Goal: Information Seeking & Learning: Learn about a topic

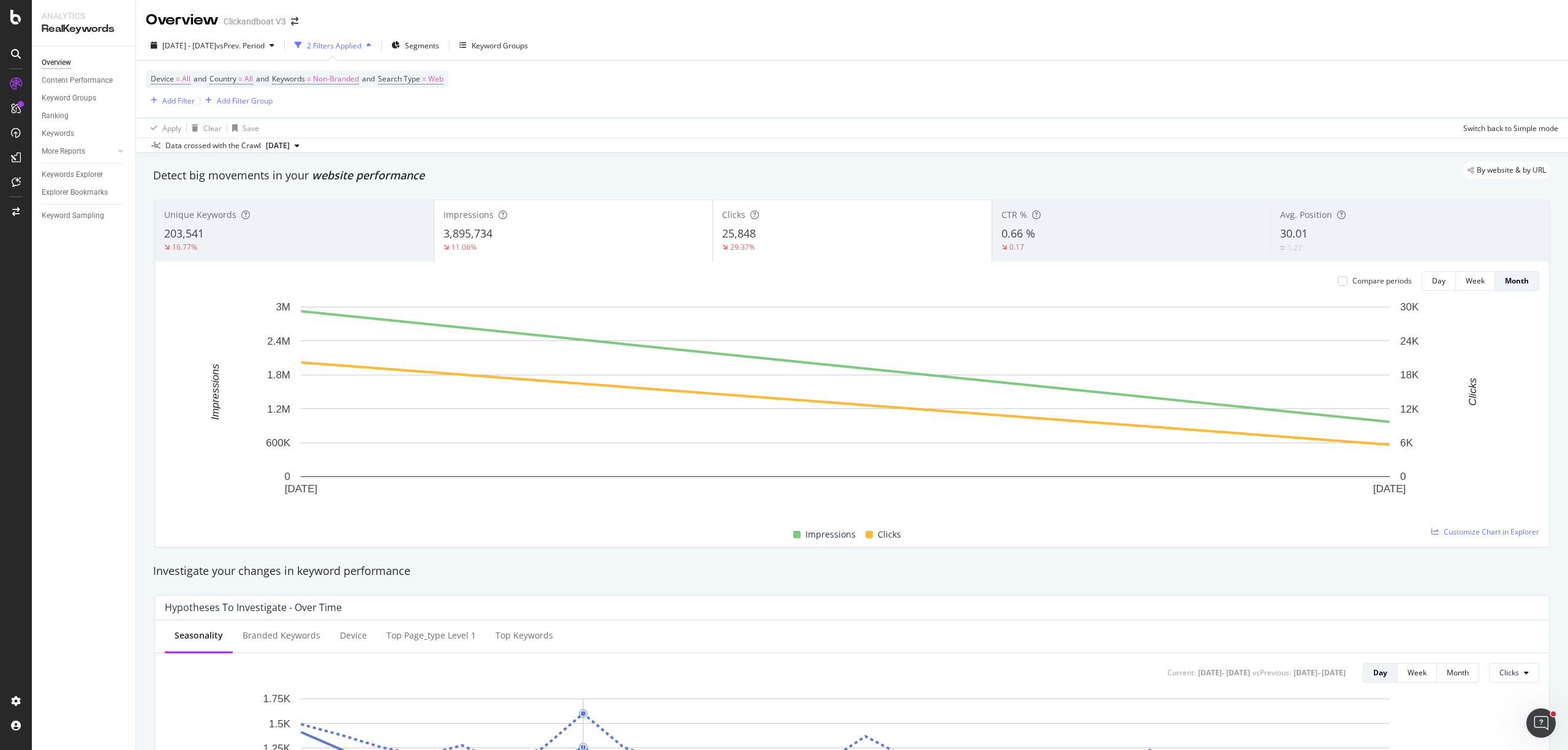
click at [753, 169] on div "By website & by URL" at bounding box center [845, 170] width 1410 height 17
click at [910, 116] on div "Device = All and Country = All and Keywords = Non-Branded and Search Type = Web…" at bounding box center [852, 89] width 1412 height 57
